Goal: Task Accomplishment & Management: Manage account settings

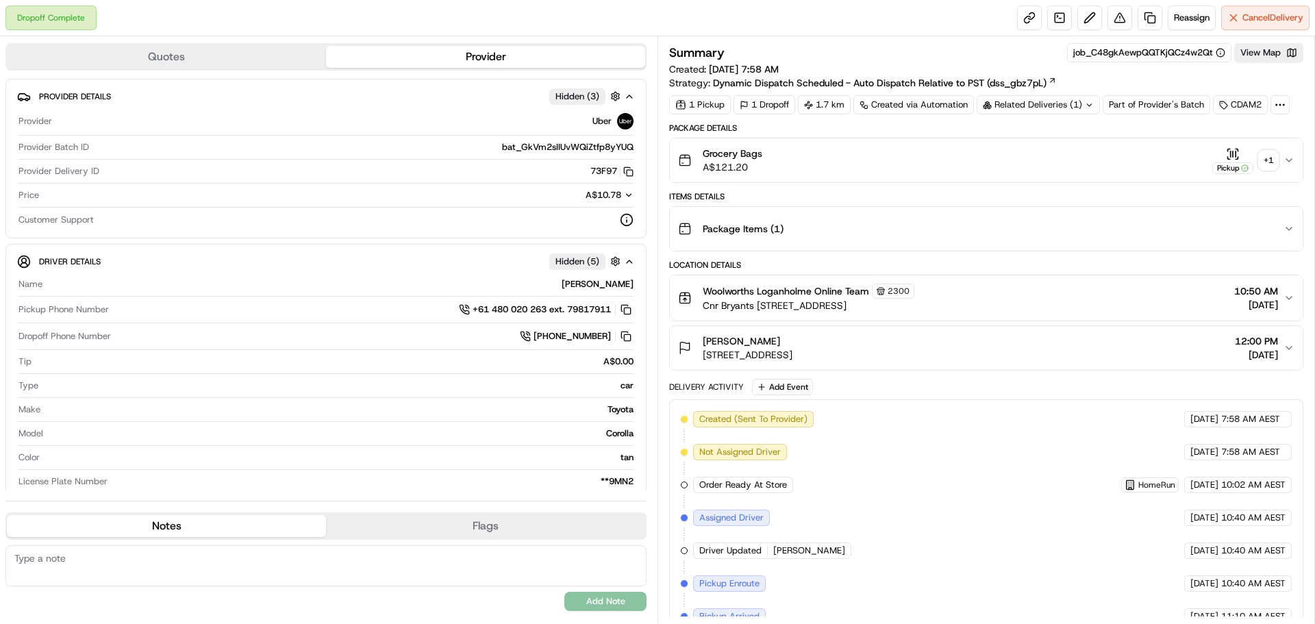
click at [1270, 167] on div "+ 1" at bounding box center [1268, 160] width 19 height 19
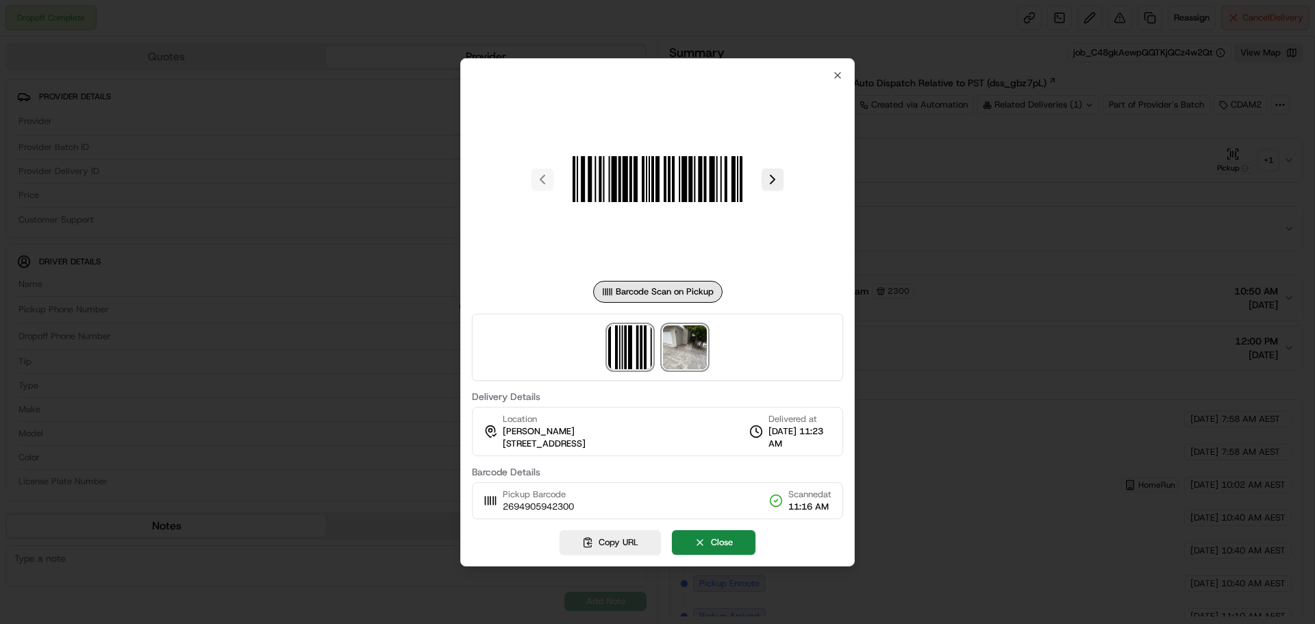
click at [691, 352] on img at bounding box center [685, 347] width 44 height 44
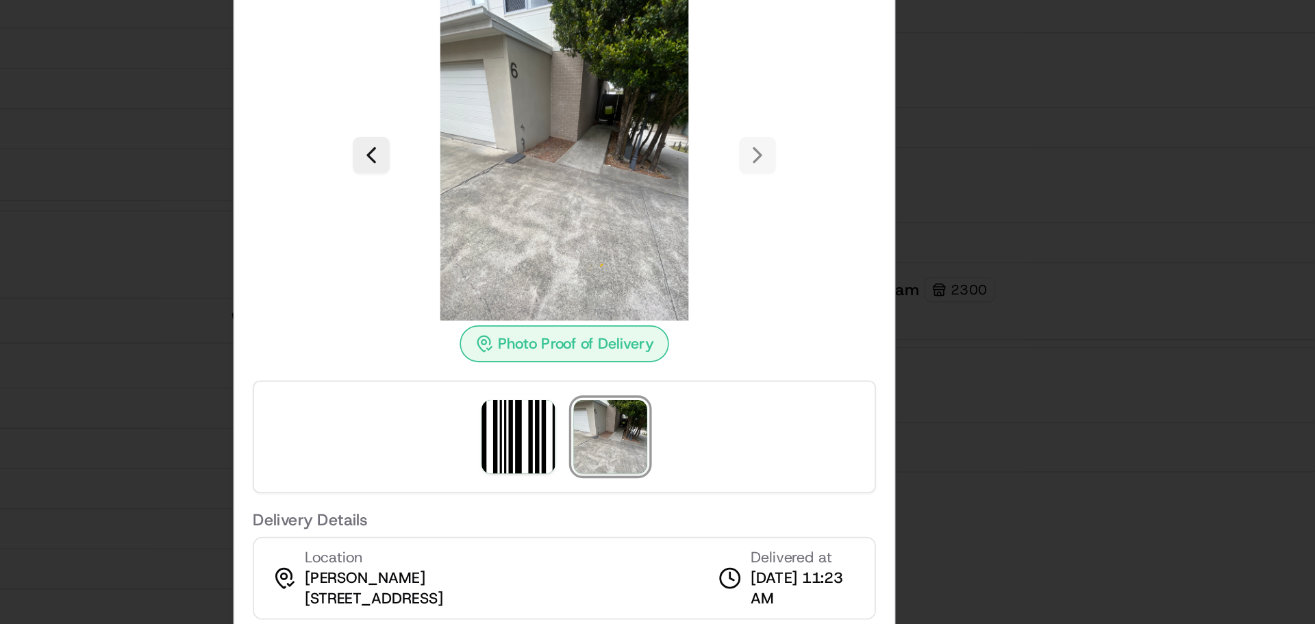
click at [984, 270] on div at bounding box center [657, 312] width 1315 height 624
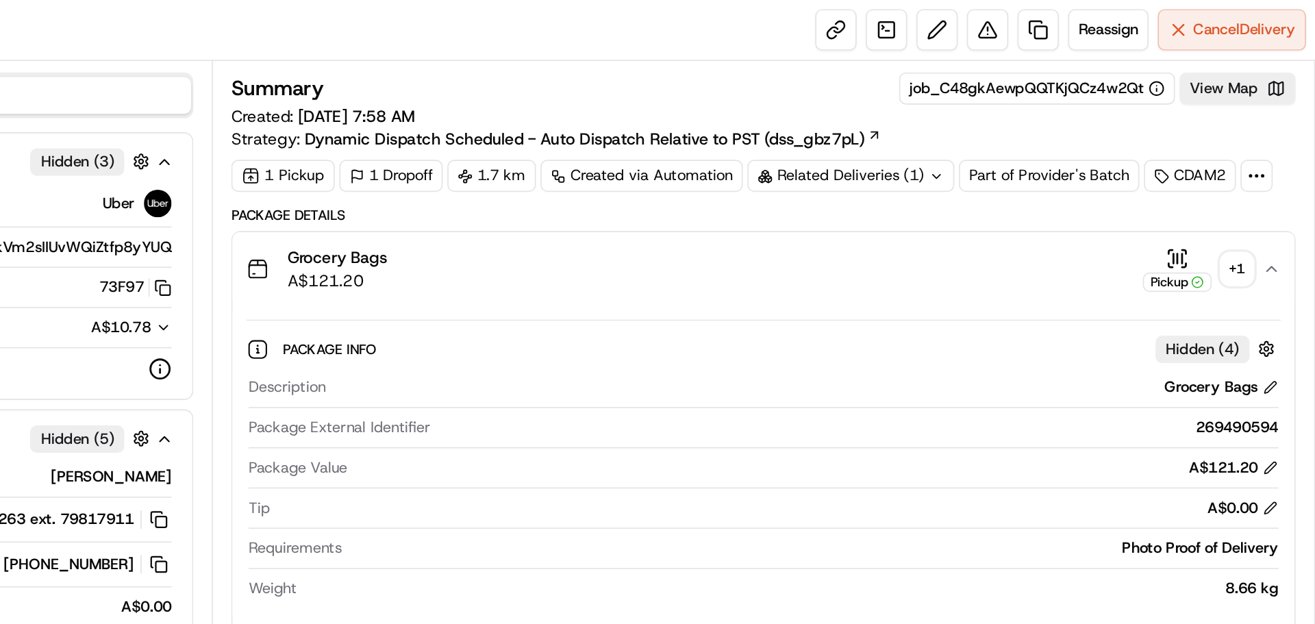
click at [1267, 163] on div "+ 1" at bounding box center [1268, 160] width 19 height 19
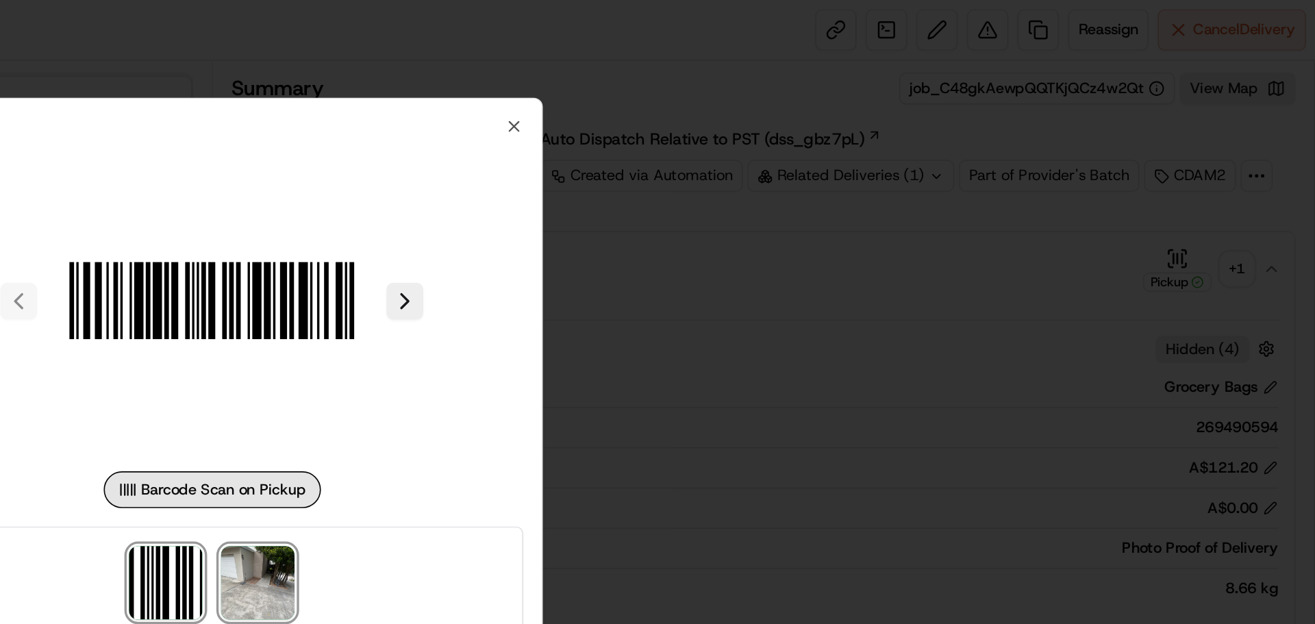
click at [687, 347] on img at bounding box center [685, 347] width 44 height 44
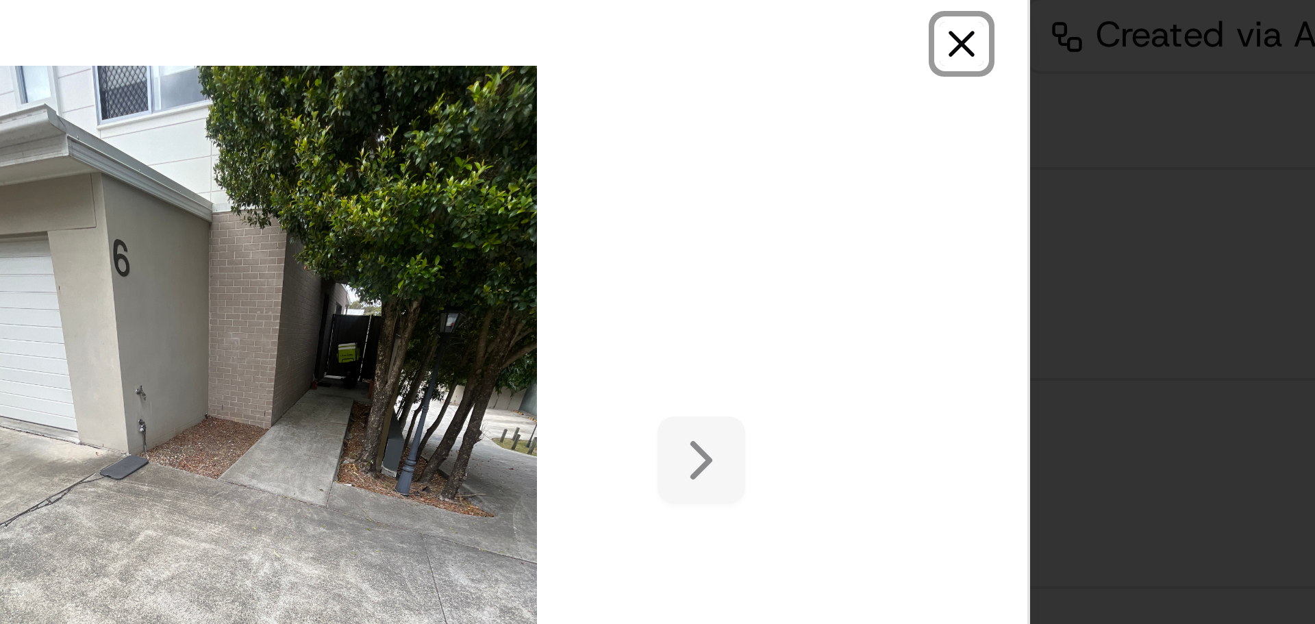
click at [839, 108] on icon "button" at bounding box center [837, 106] width 5 height 5
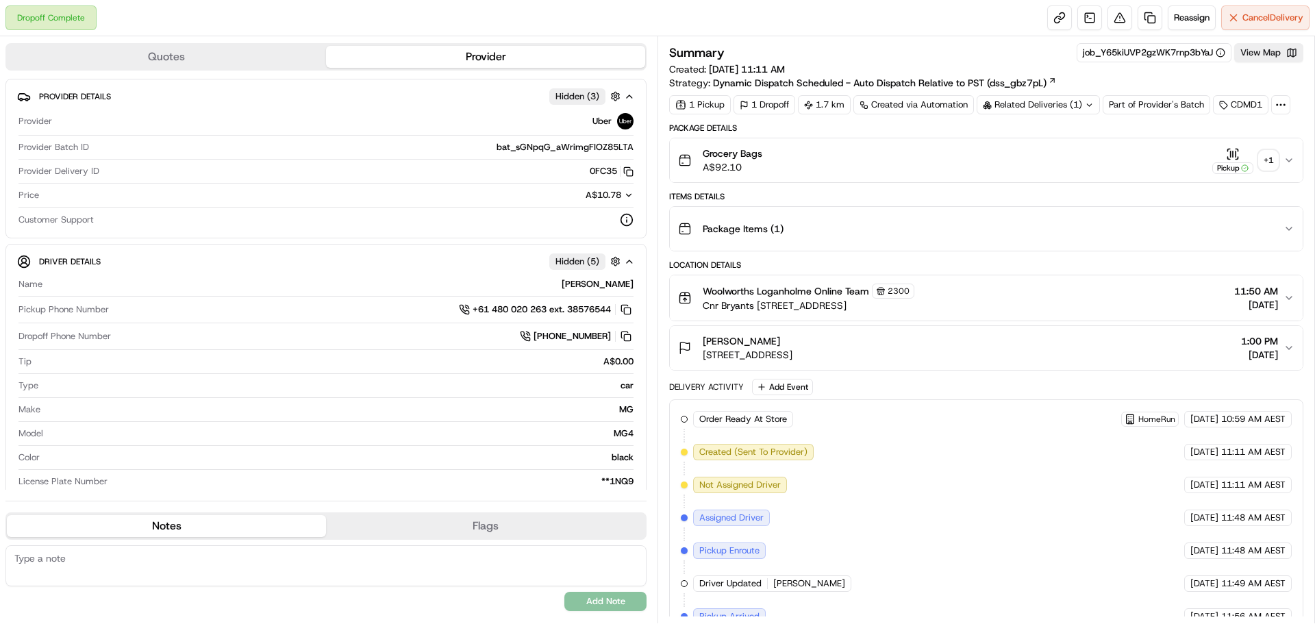
click at [1276, 160] on div "+ 1" at bounding box center [1268, 160] width 19 height 19
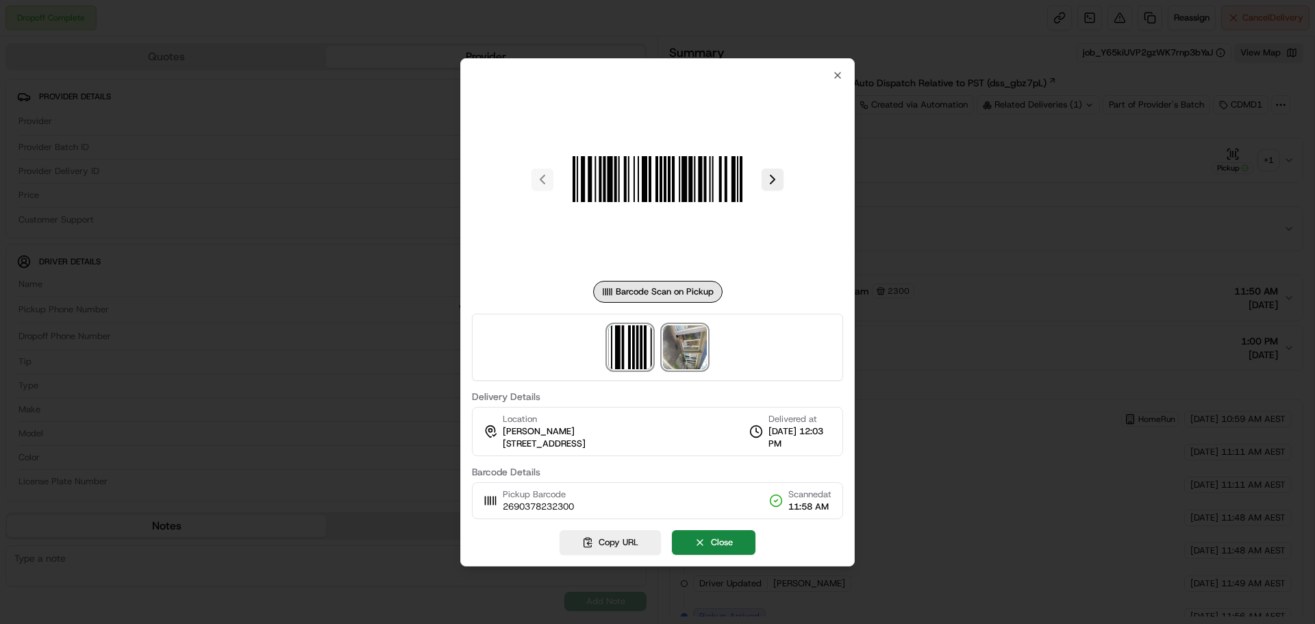
click at [693, 345] on img at bounding box center [685, 347] width 44 height 44
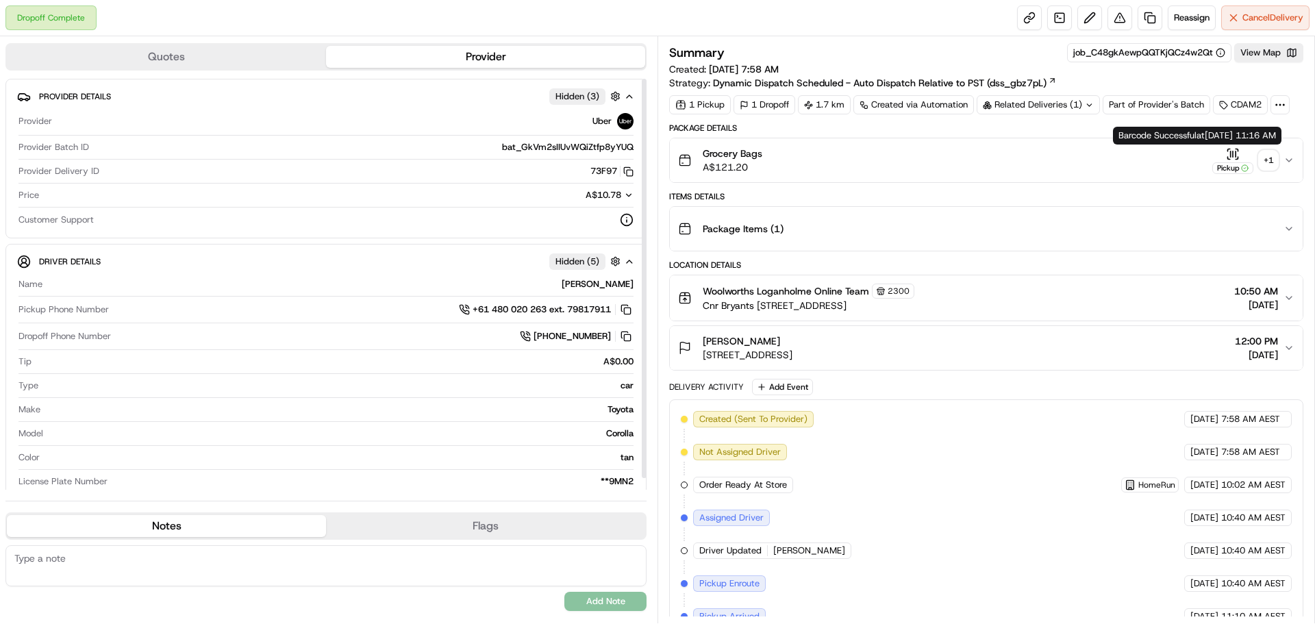
click at [1268, 157] on div "+ 1" at bounding box center [1268, 160] width 19 height 19
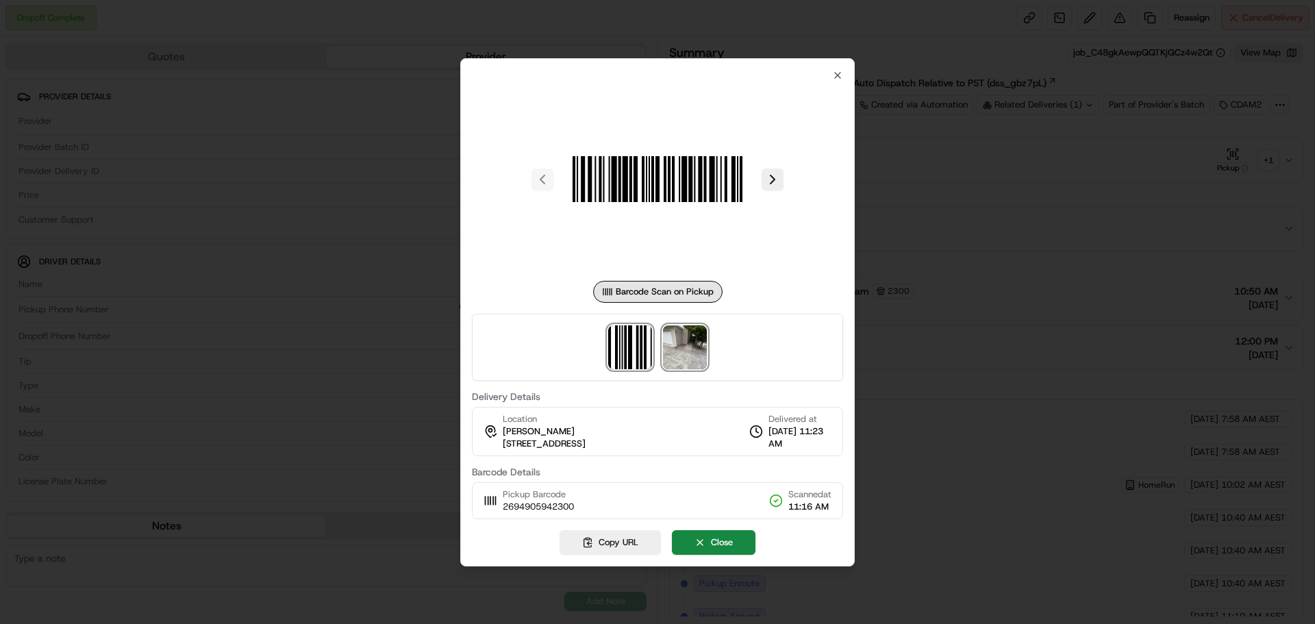
click at [696, 353] on img at bounding box center [685, 347] width 44 height 44
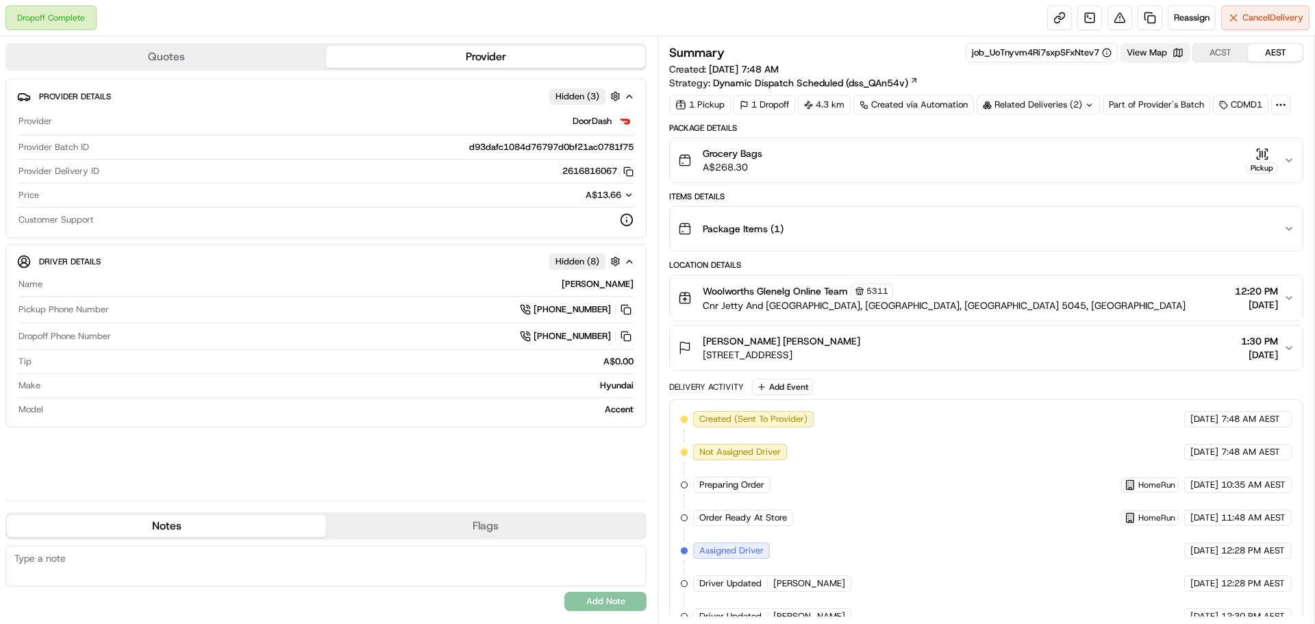
click at [1145, 47] on button "View Map" at bounding box center [1155, 52] width 69 height 19
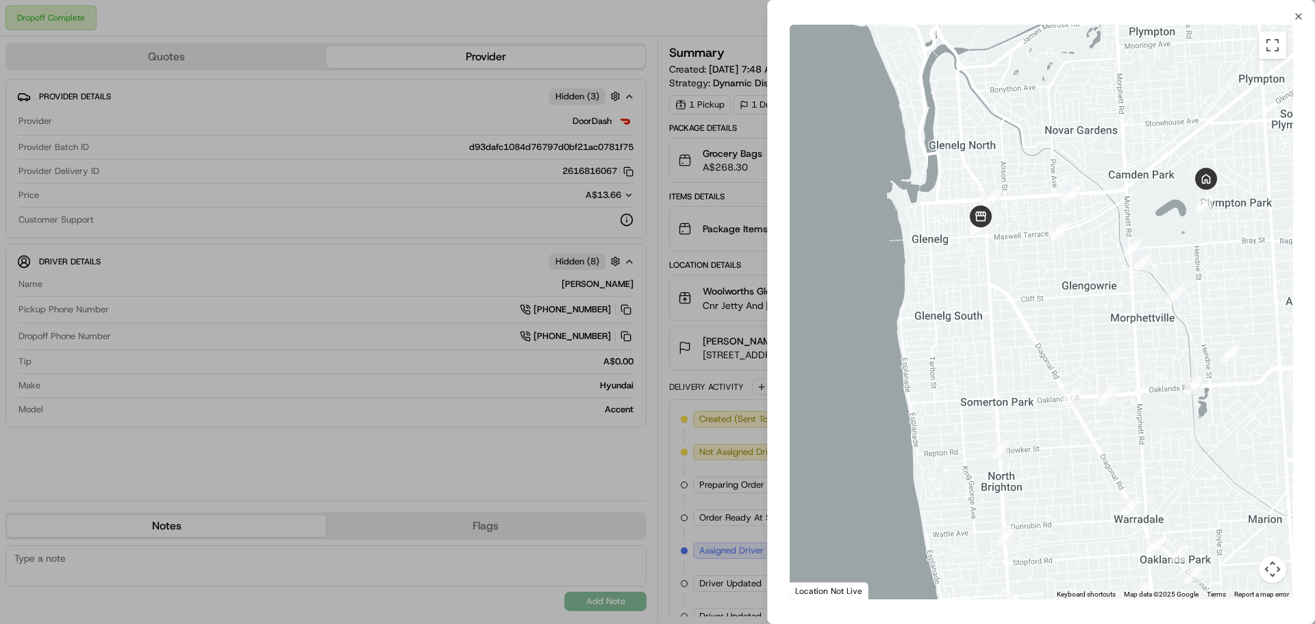
drag, startPoint x: 958, startPoint y: 216, endPoint x: 1032, endPoint y: 312, distance: 120.7
click at [1032, 312] on div at bounding box center [1042, 312] width 504 height 575
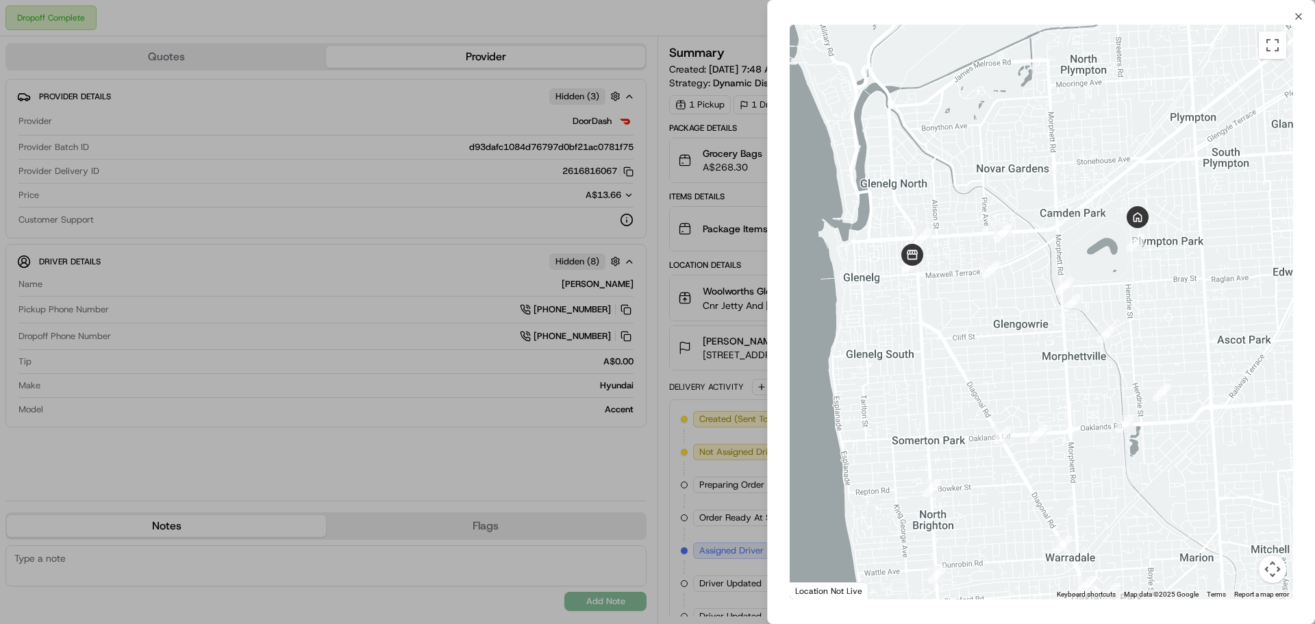
drag, startPoint x: 1260, startPoint y: 230, endPoint x: 1191, endPoint y: 272, distance: 80.8
click at [1191, 272] on div at bounding box center [1042, 312] width 504 height 575
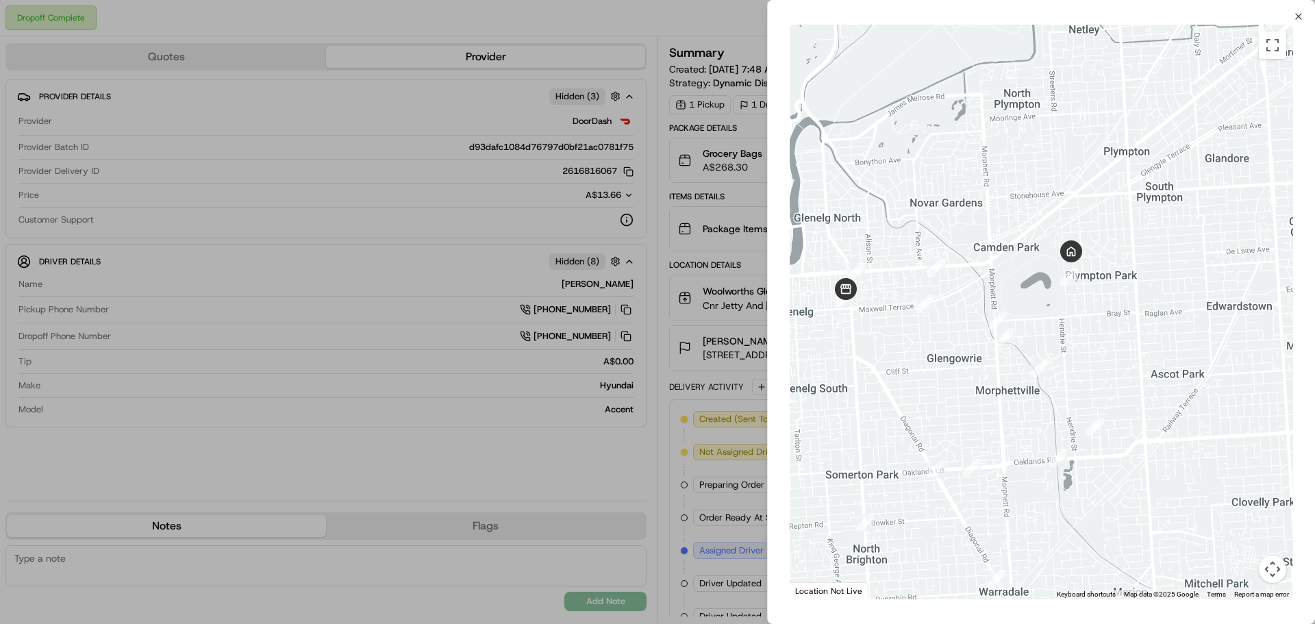
drag, startPoint x: 1219, startPoint y: 282, endPoint x: 1147, endPoint y: 313, distance: 77.6
click at [1147, 313] on div at bounding box center [1042, 312] width 504 height 575
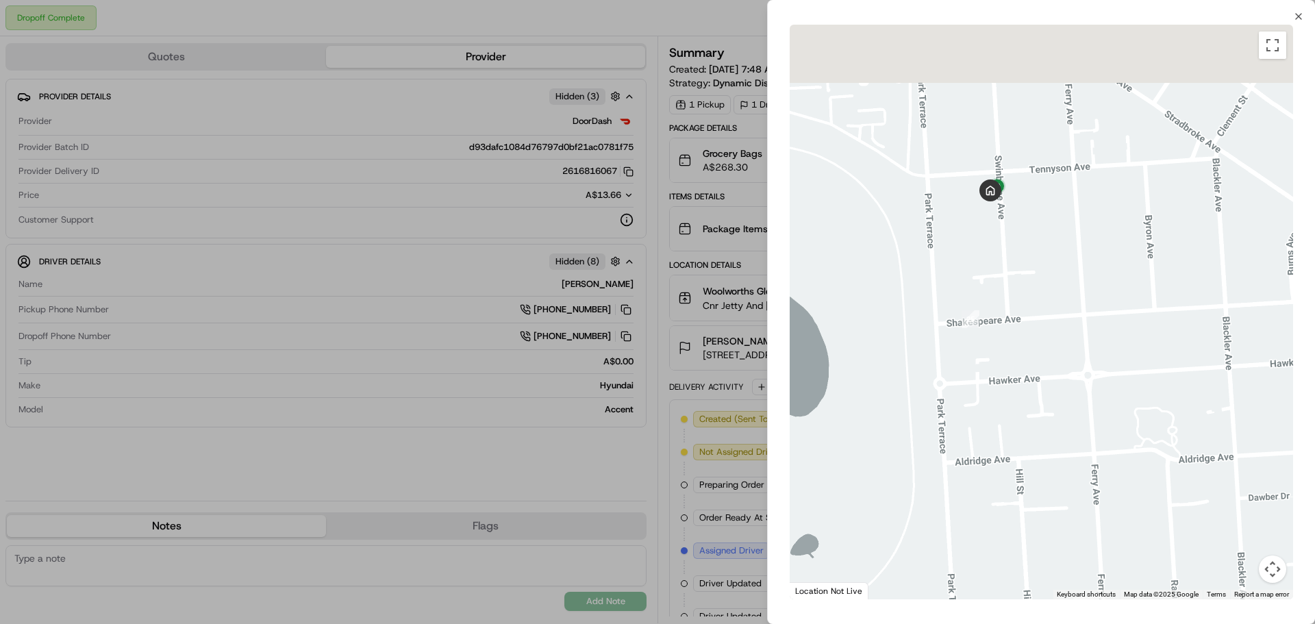
drag, startPoint x: 993, startPoint y: 178, endPoint x: 1040, endPoint y: 320, distance: 149.5
click at [1040, 320] on div at bounding box center [1042, 312] width 504 height 575
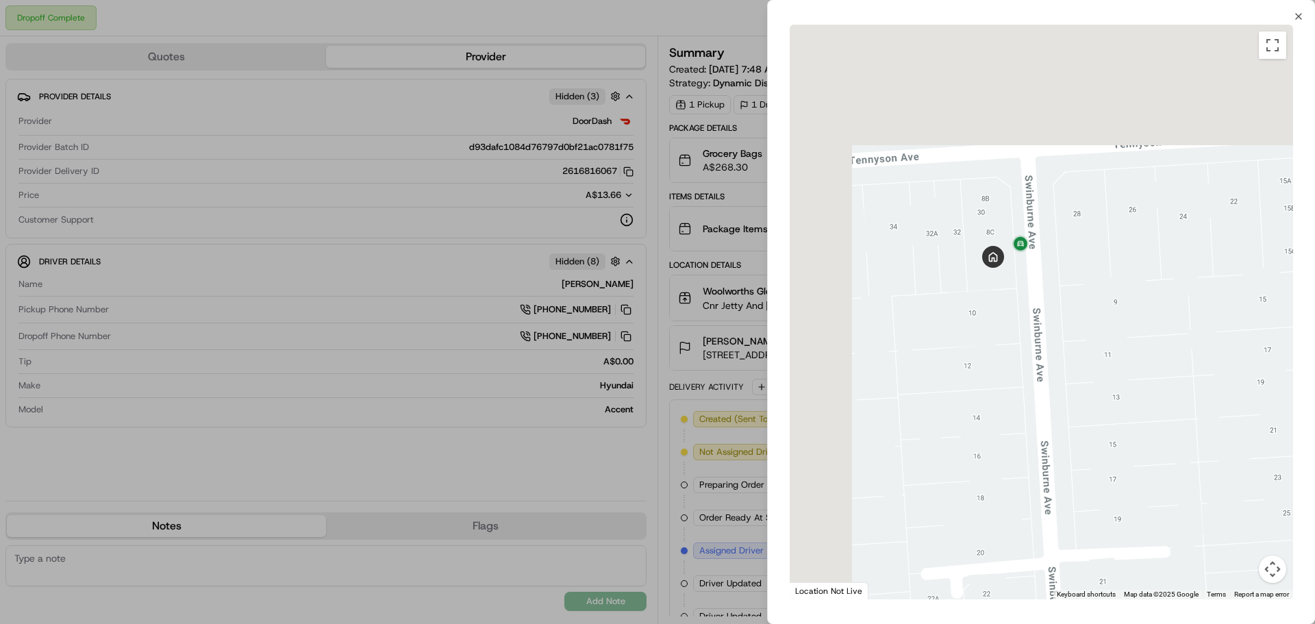
drag, startPoint x: 997, startPoint y: 173, endPoint x: 1169, endPoint y: 548, distance: 413.2
click at [1169, 548] on div at bounding box center [1042, 312] width 504 height 575
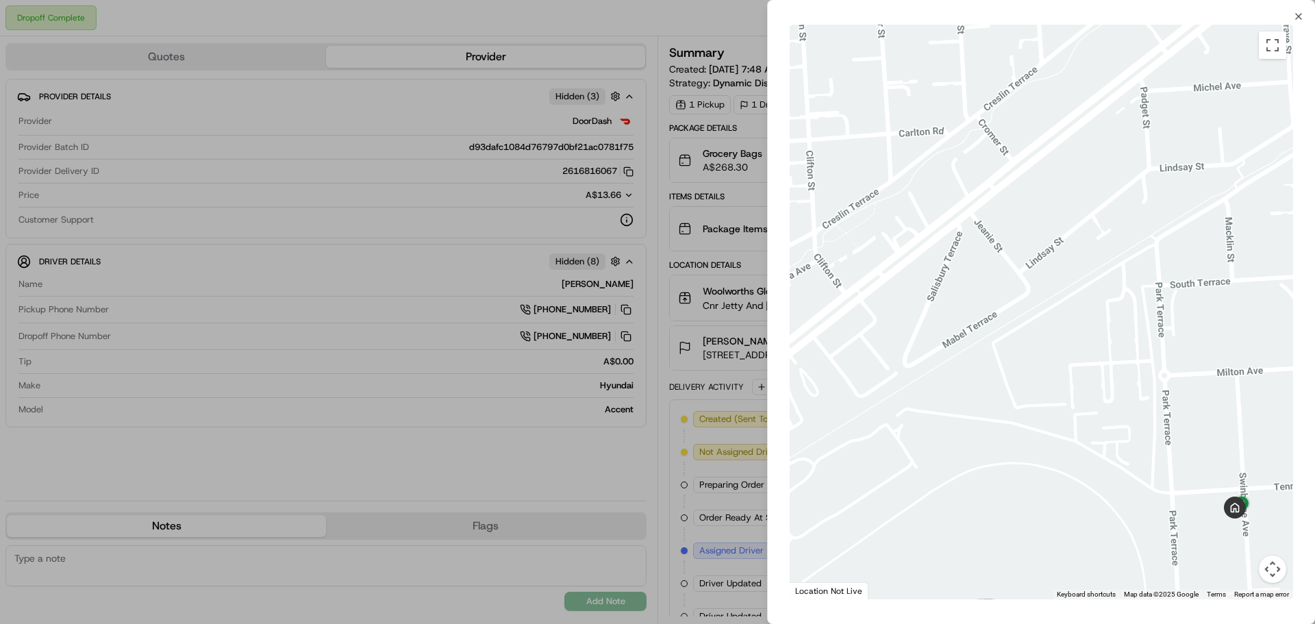
drag, startPoint x: 654, startPoint y: 486, endPoint x: 712, endPoint y: 464, distance: 62.6
click at [654, 485] on div at bounding box center [657, 312] width 1315 height 624
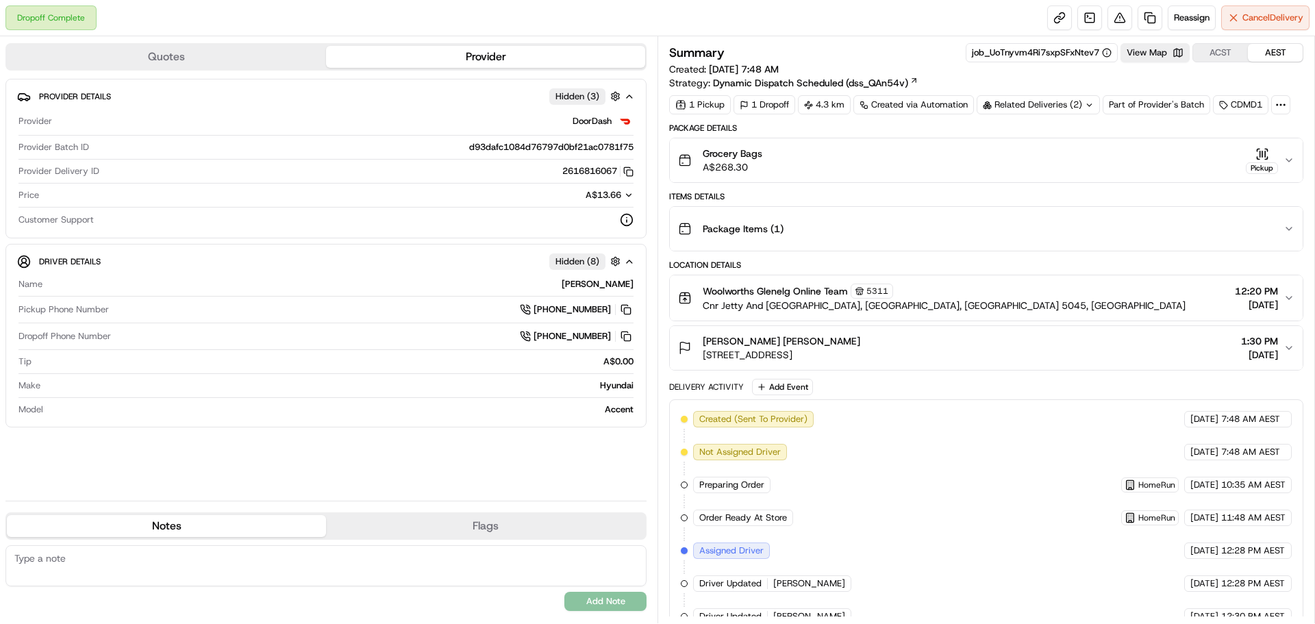
click at [1076, 106] on div "Related Deliveries (2)" at bounding box center [1038, 104] width 123 height 19
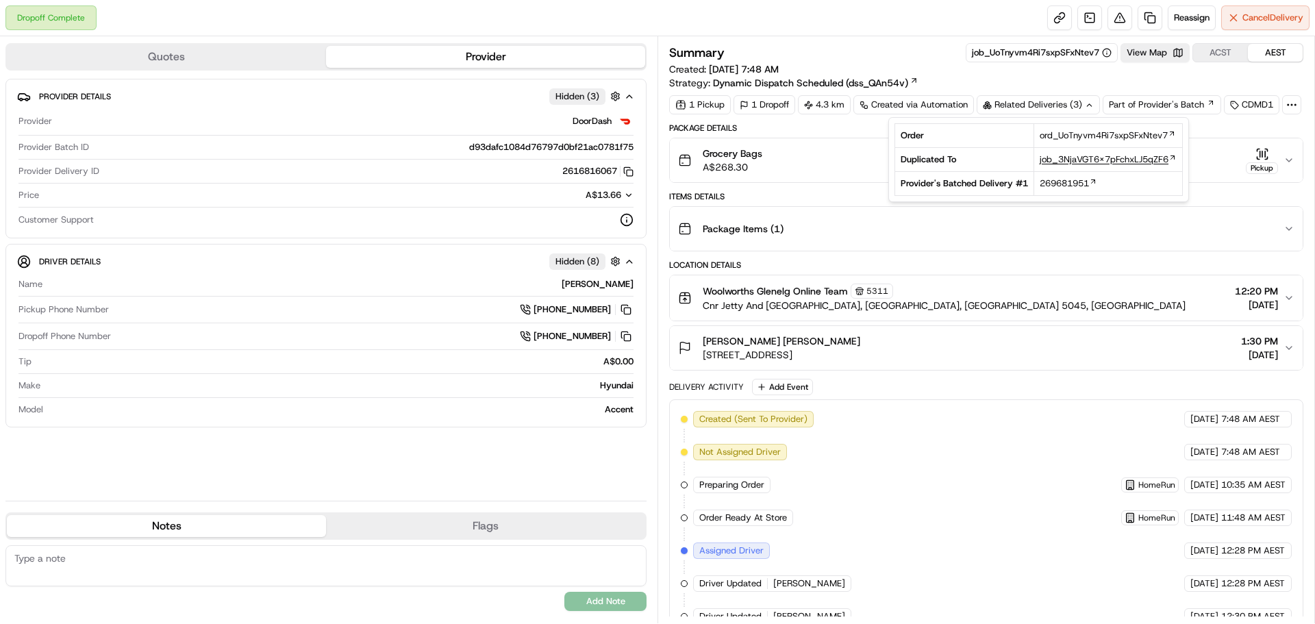
click at [1065, 162] on span "job_3NjaVGT6x7pFchxLJ5qZF6" at bounding box center [1104, 159] width 129 height 12
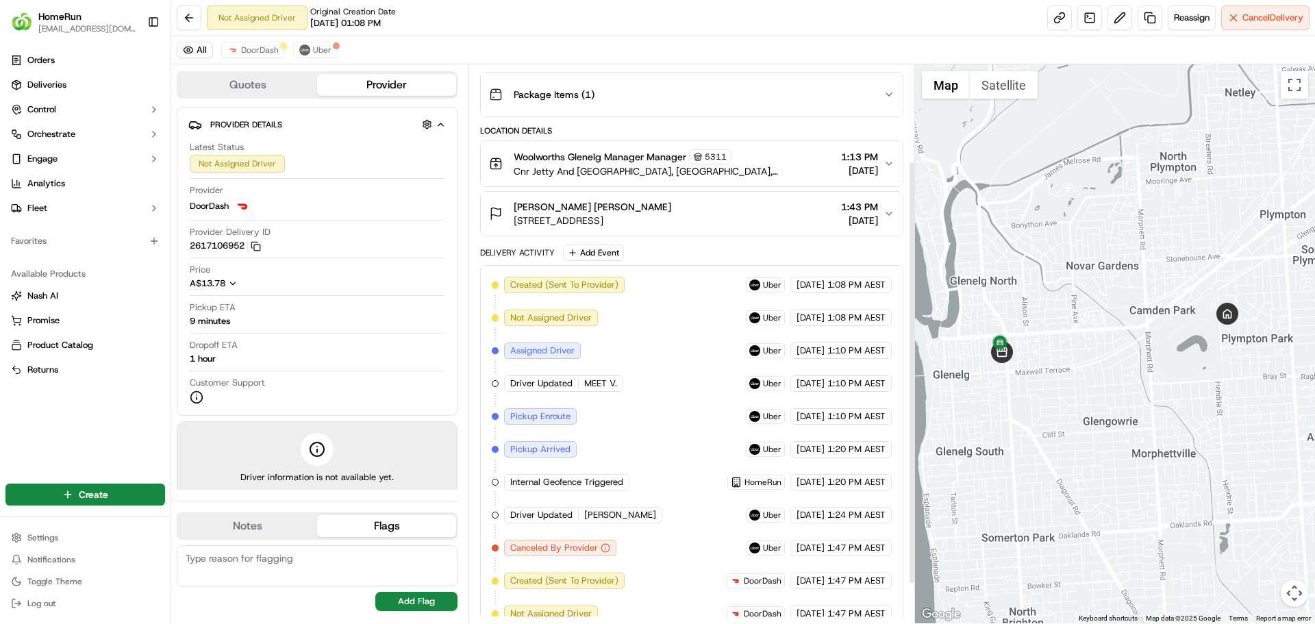
scroll to position [179, 0]
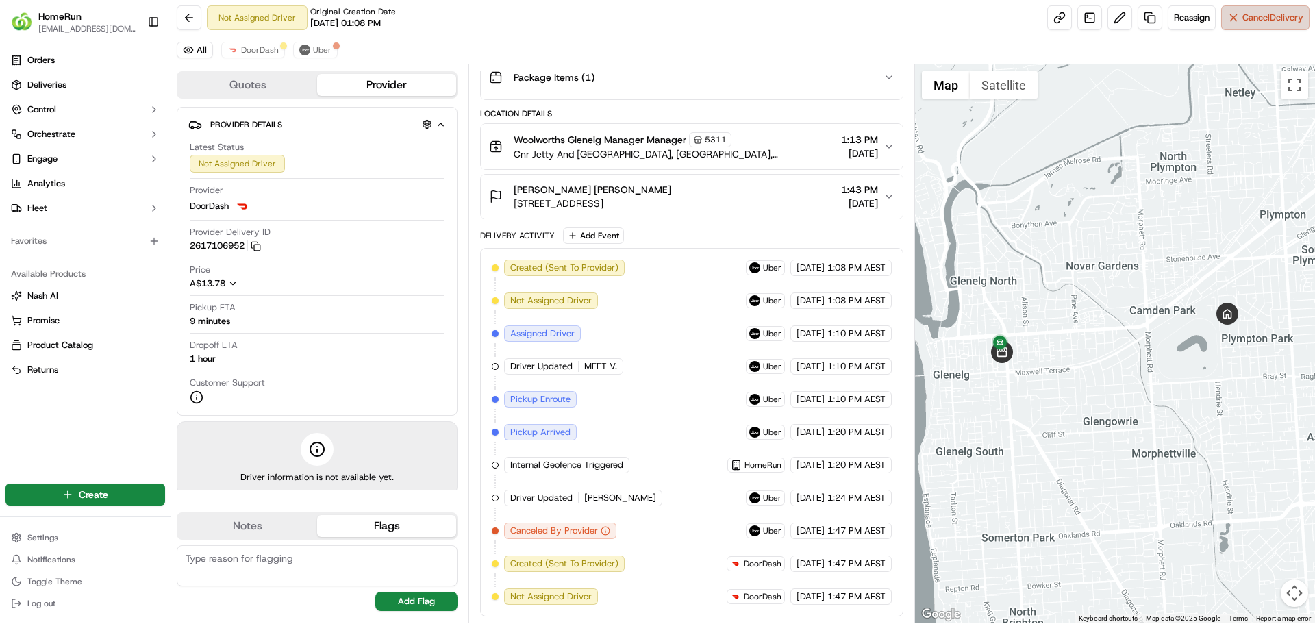
click at [1287, 12] on span "Cancel Delivery" at bounding box center [1273, 18] width 61 height 12
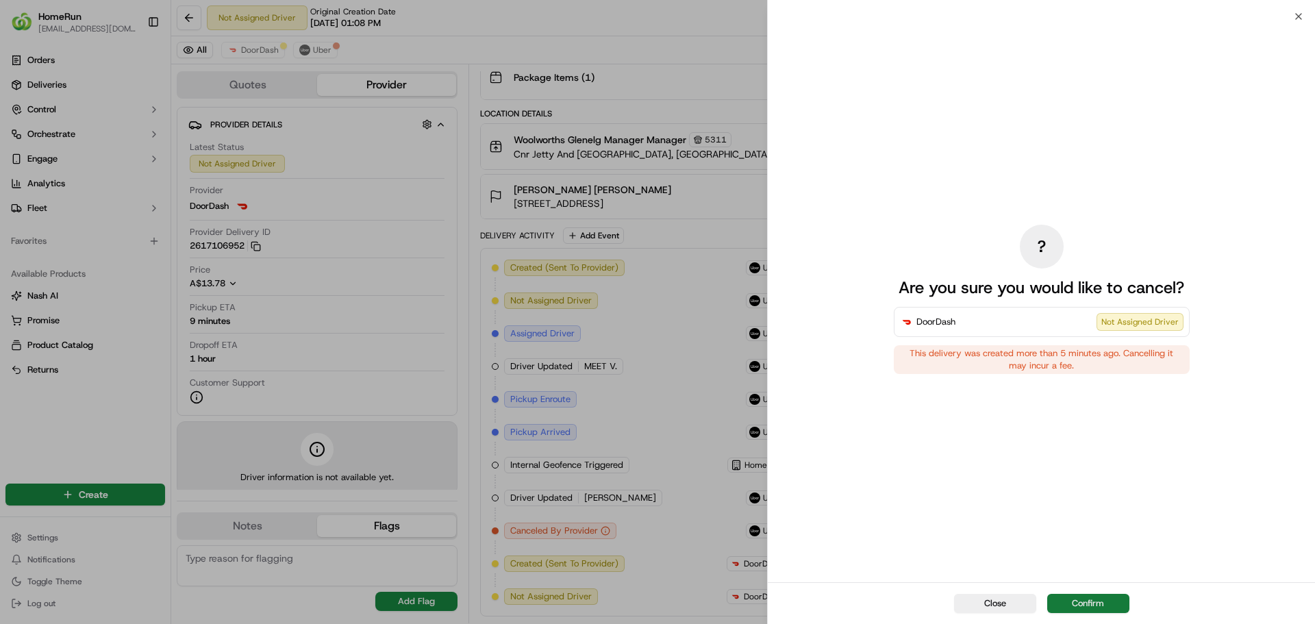
click at [1106, 605] on button "Confirm" at bounding box center [1088, 603] width 82 height 19
